Goal: Navigation & Orientation: Understand site structure

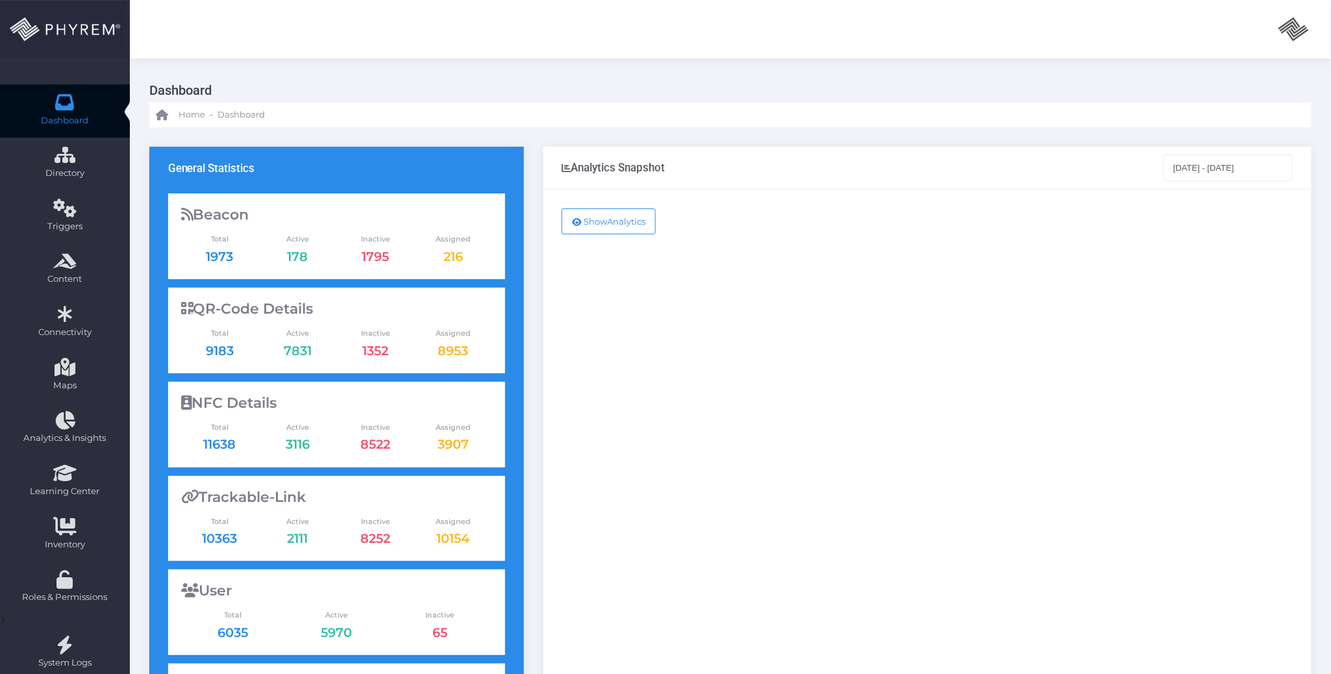
click at [696, 631] on div "Show Analytics" at bounding box center [927, 529] width 768 height 678
click at [62, 102] on icon at bounding box center [65, 102] width 23 height 0
click at [57, 102] on icon at bounding box center [65, 102] width 23 height 0
click at [78, 105] on link "Dashboard" at bounding box center [65, 110] width 130 height 53
drag, startPoint x: 666, startPoint y: 312, endPoint x: 656, endPoint y: 86, distance: 226.2
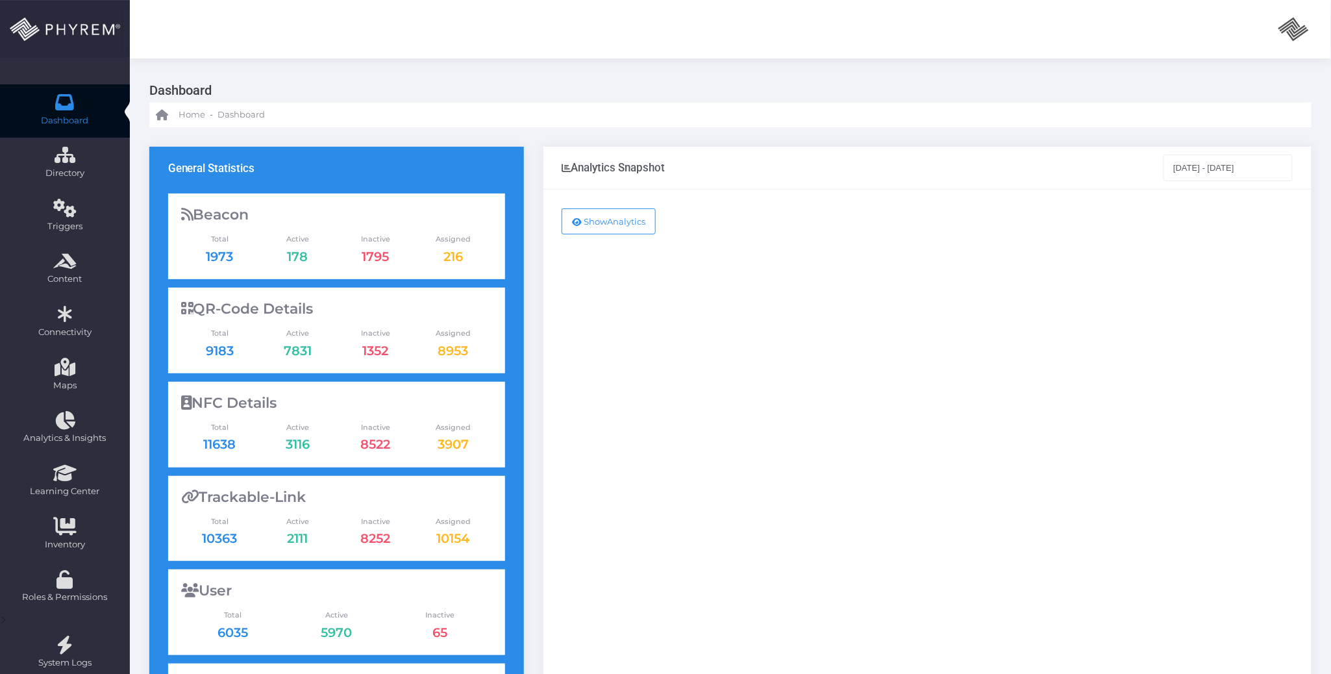
click at [656, 86] on h3 "Dashboard" at bounding box center [725, 90] width 1152 height 25
click at [826, 382] on div "Show Analytics" at bounding box center [927, 529] width 768 height 678
